Goal: Task Accomplishment & Management: Manage account settings

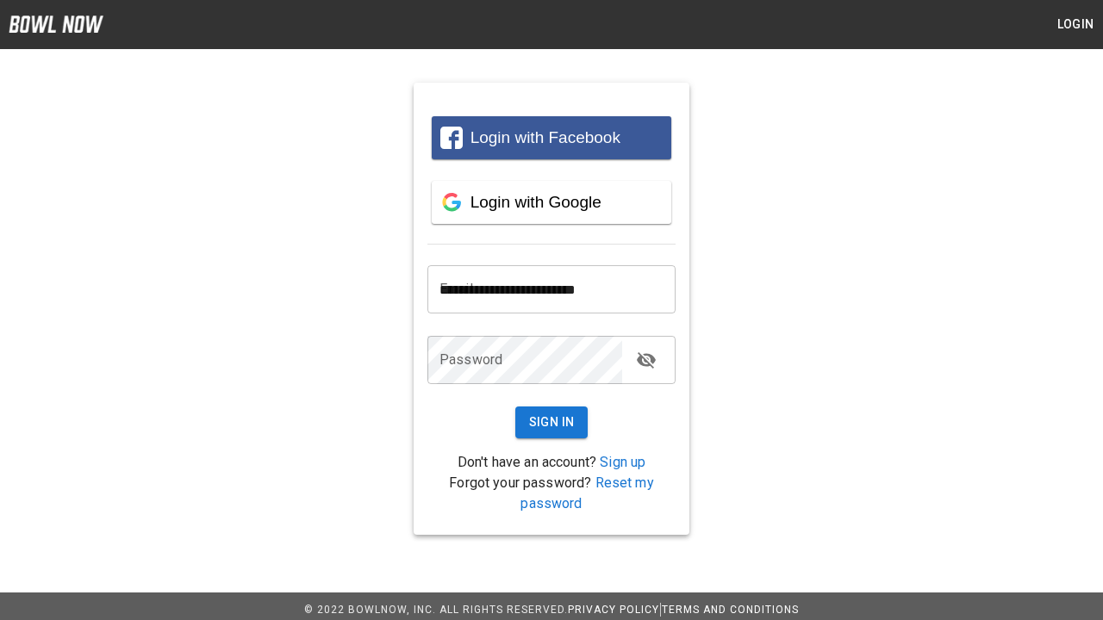
type input "**********"
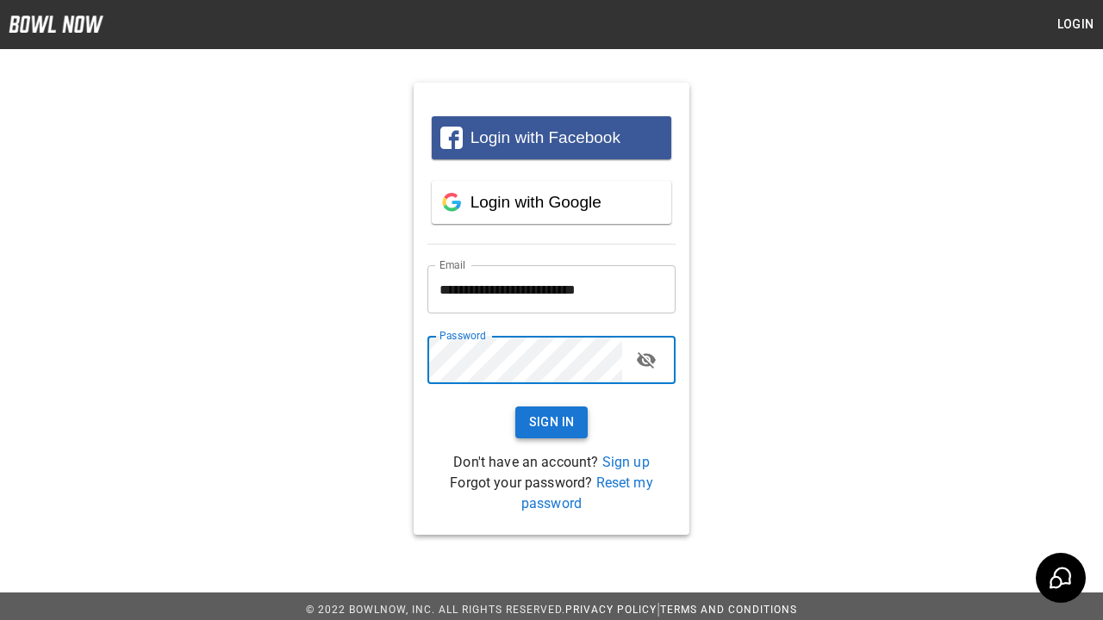
click at [551, 422] on button "Sign In" at bounding box center [551, 423] width 73 height 32
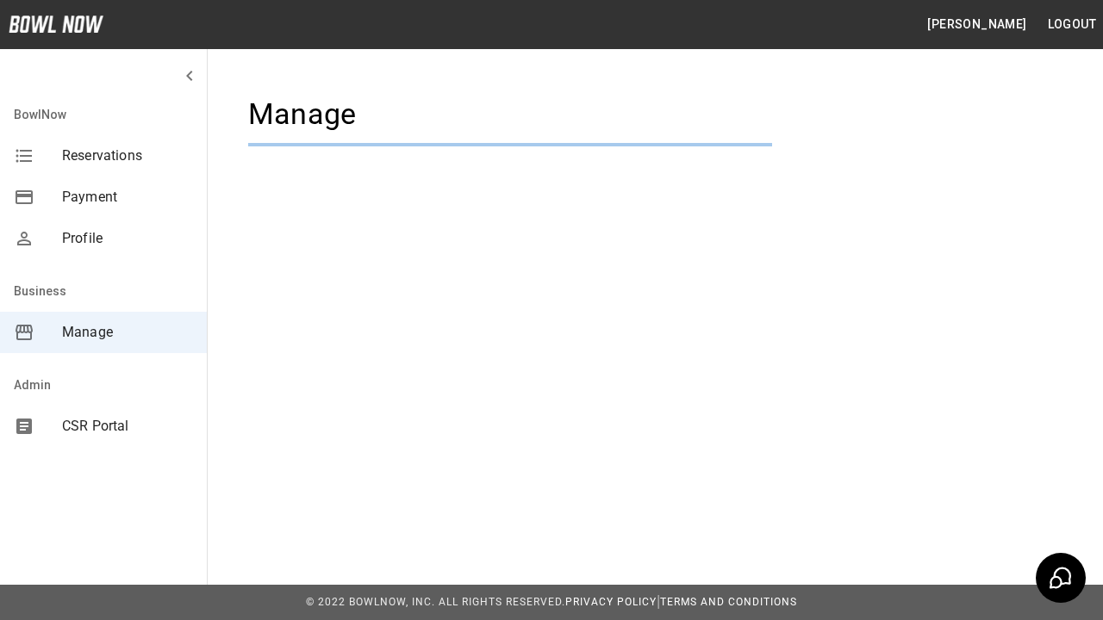
click at [103, 333] on span "Manage" at bounding box center [127, 332] width 131 height 21
